Goal: Check status

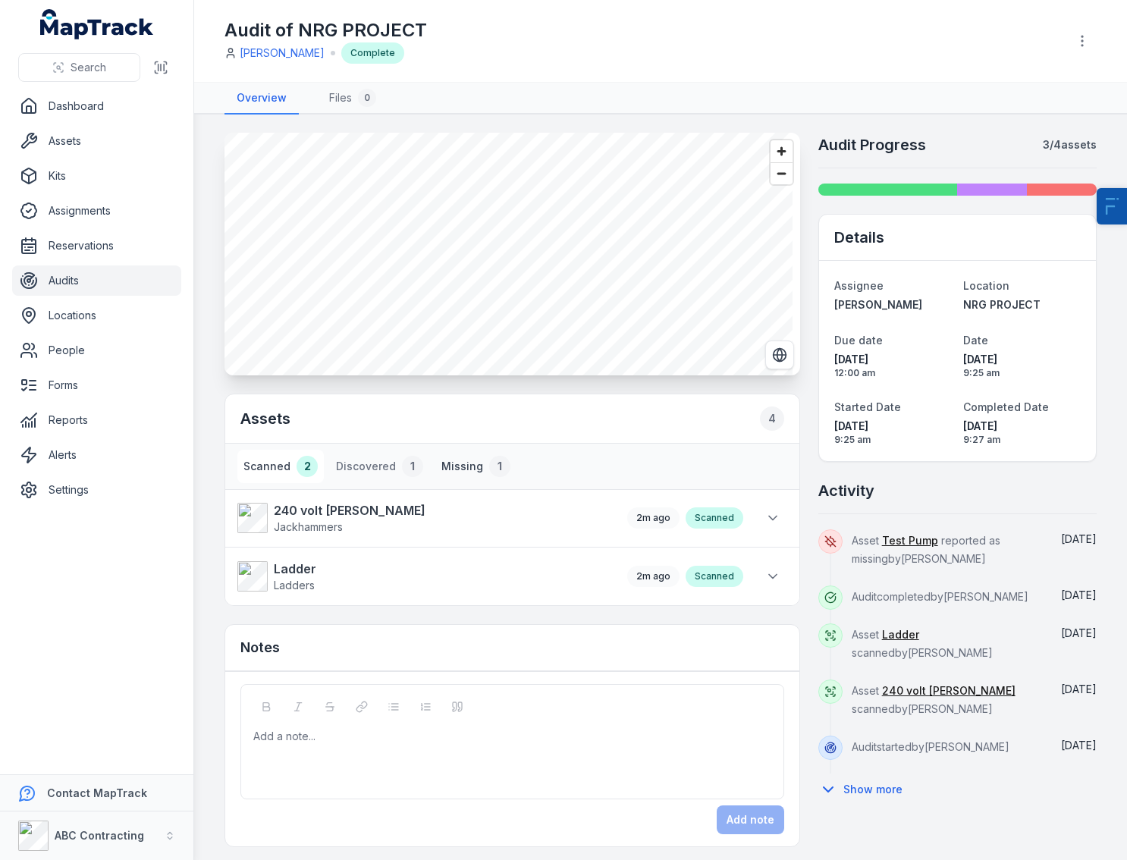
click at [473, 463] on button "Missing 1" at bounding box center [475, 466] width 81 height 33
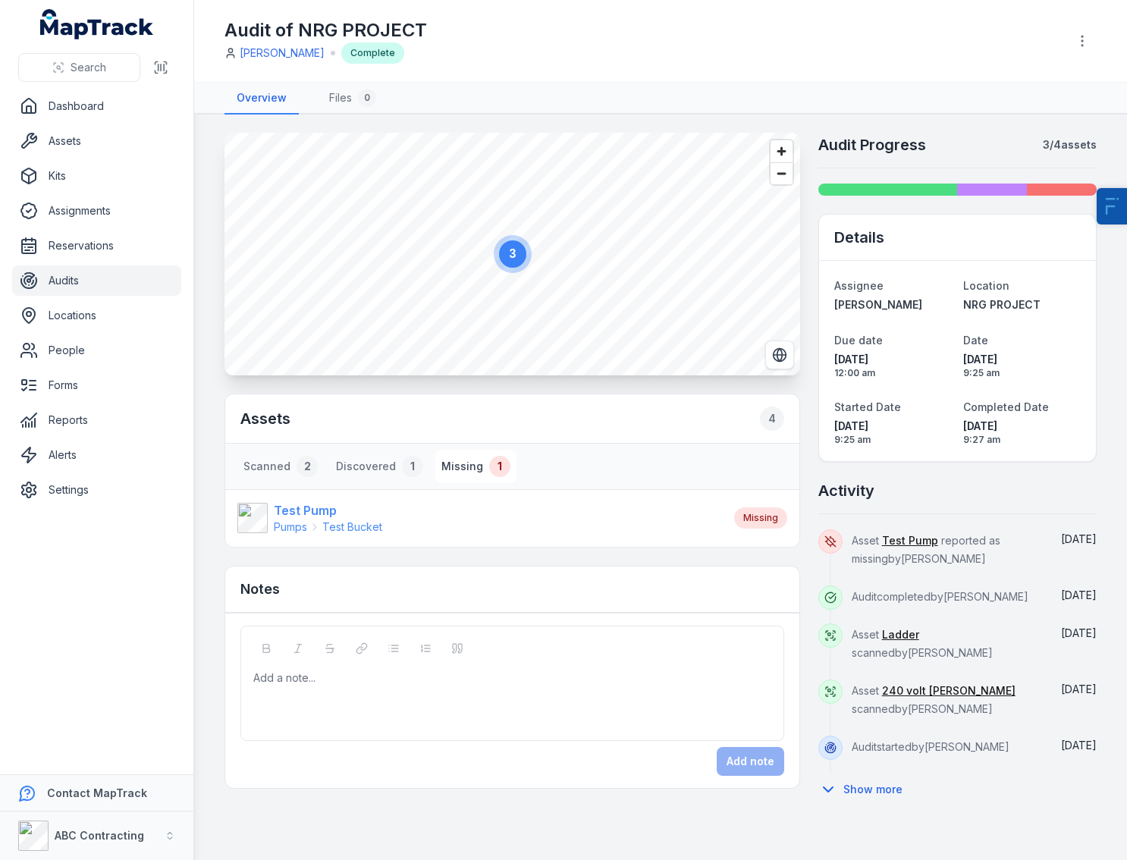
click at [297, 520] on span "Pumps" at bounding box center [290, 527] width 33 height 15
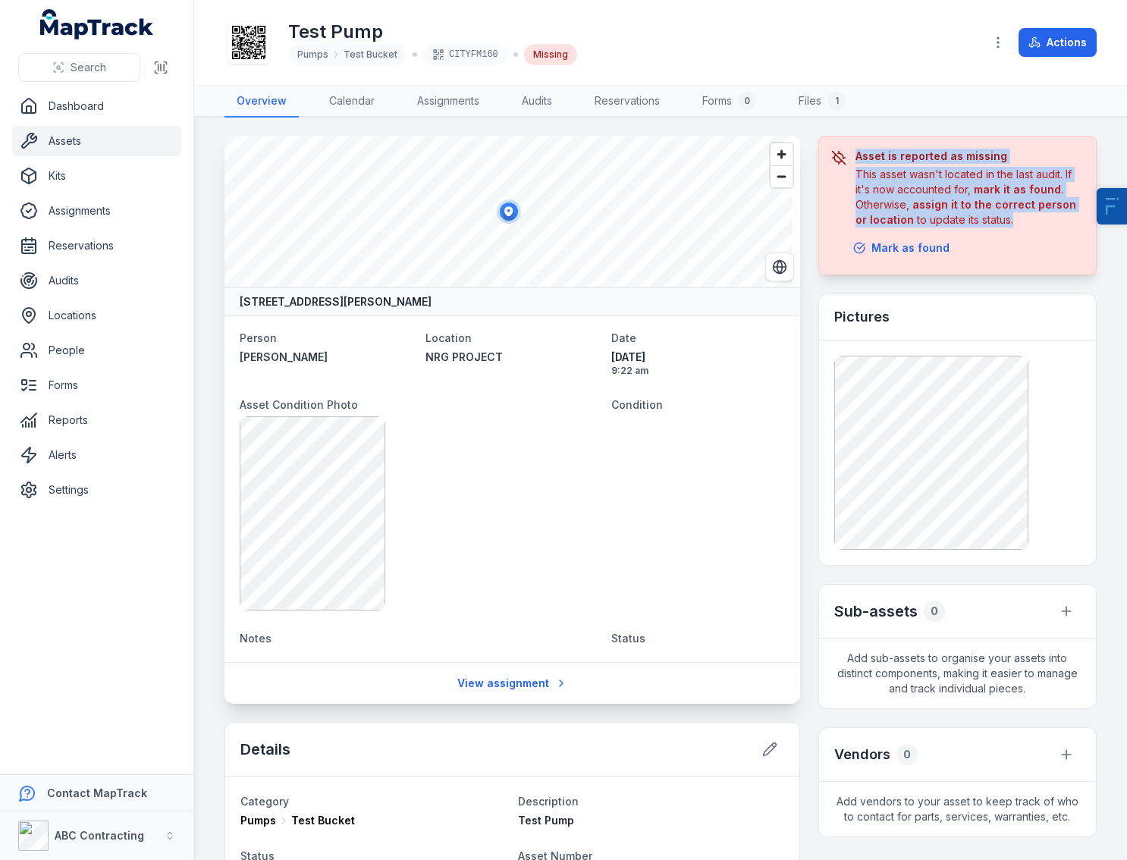
drag, startPoint x: 840, startPoint y: 178, endPoint x: 1032, endPoint y: 219, distance: 197.1
click at [1035, 218] on div "Asset is reported as missing This asset wasn't located in the last audit. If it…" at bounding box center [957, 188] width 253 height 79
click at [131, 142] on link "Assets" at bounding box center [96, 141] width 169 height 30
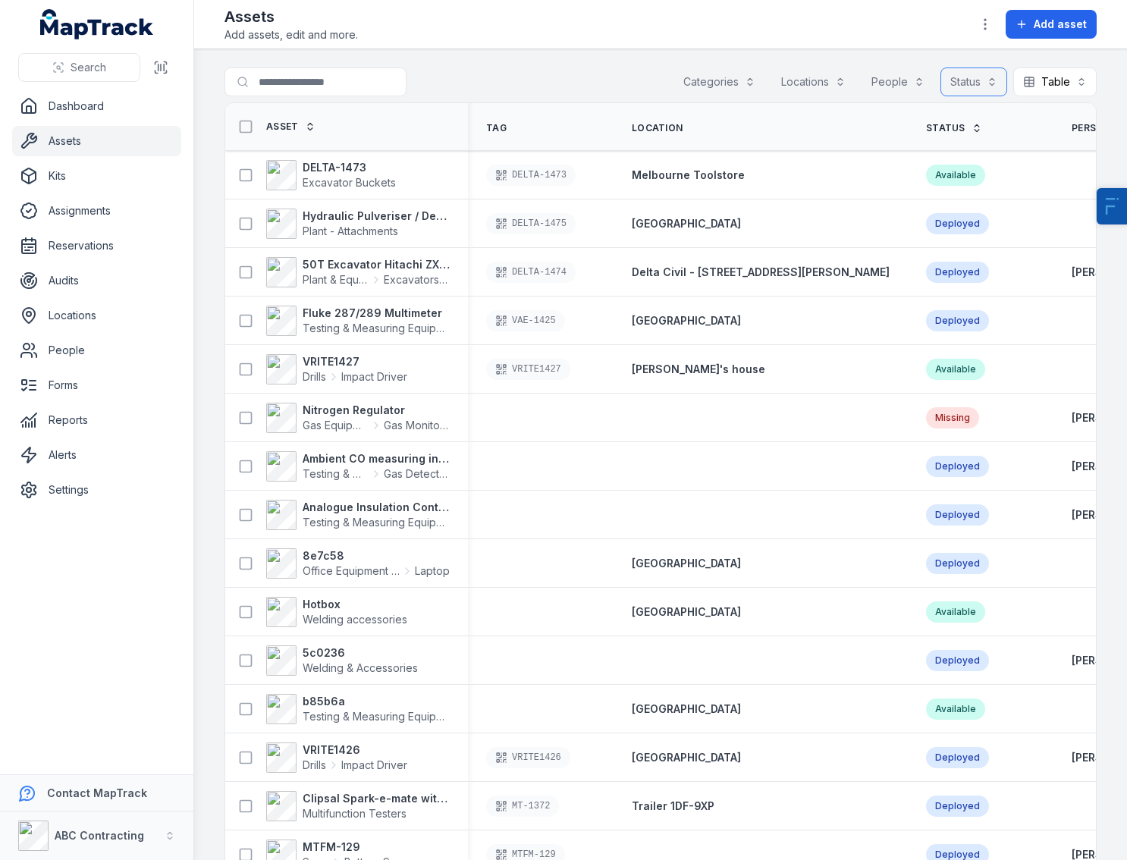
click at [964, 85] on button "Status" at bounding box center [974, 82] width 67 height 29
click at [928, 172] on div "Missing" at bounding box center [919, 177] width 126 height 15
click at [567, 71] on div "Search for assets Categories Locations People Status (1) ******* Table *****" at bounding box center [661, 85] width 872 height 35
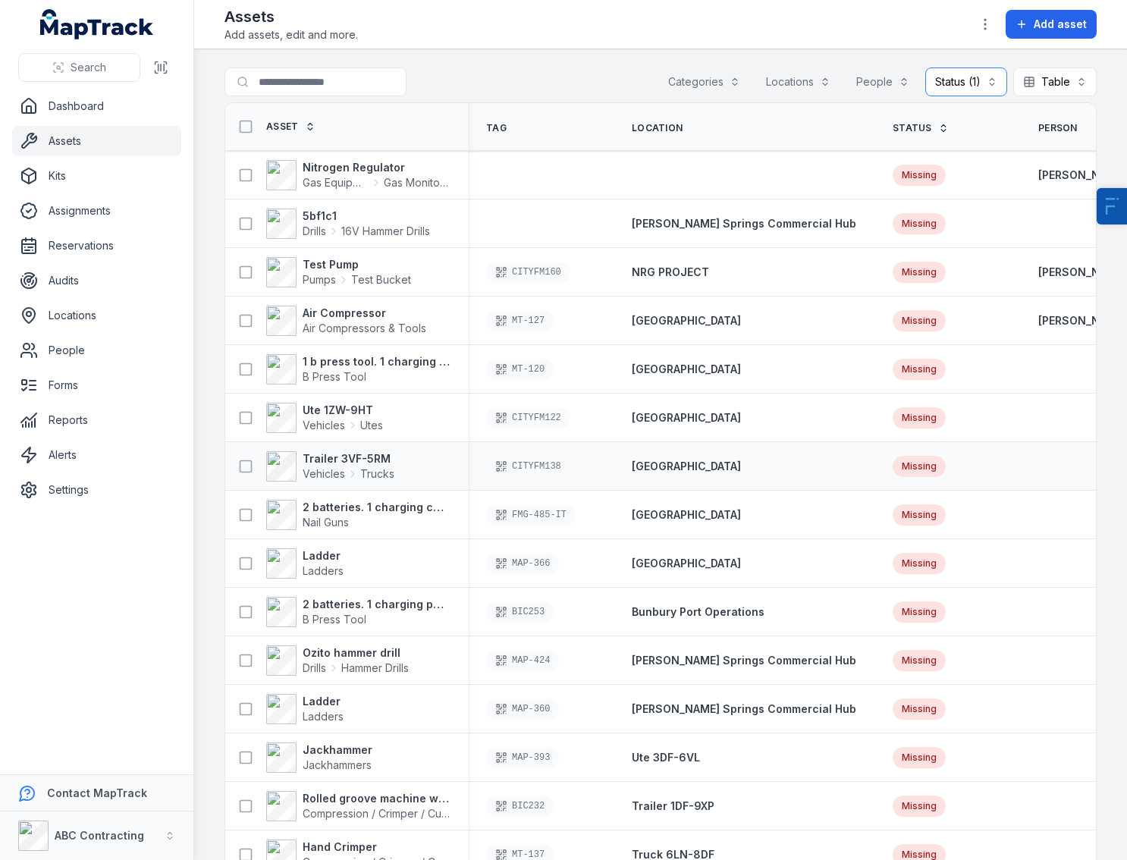
scroll to position [451, 0]
